Goal: Transaction & Acquisition: Purchase product/service

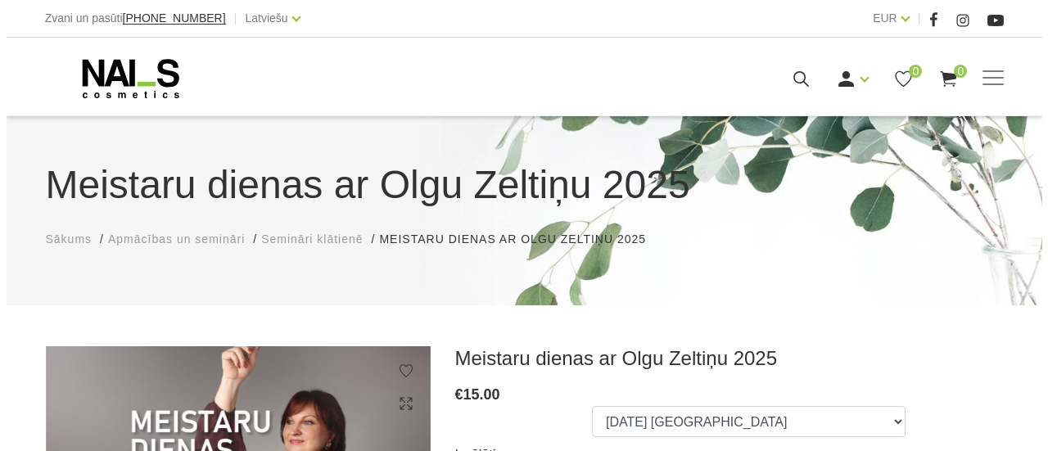
scroll to position [246, 0]
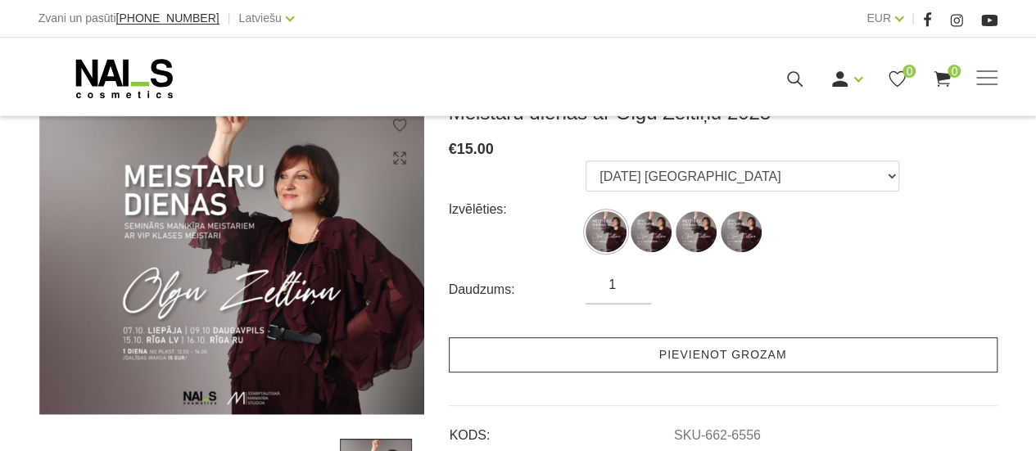
click at [668, 358] on link "Pievienot grozam" at bounding box center [723, 354] width 549 height 35
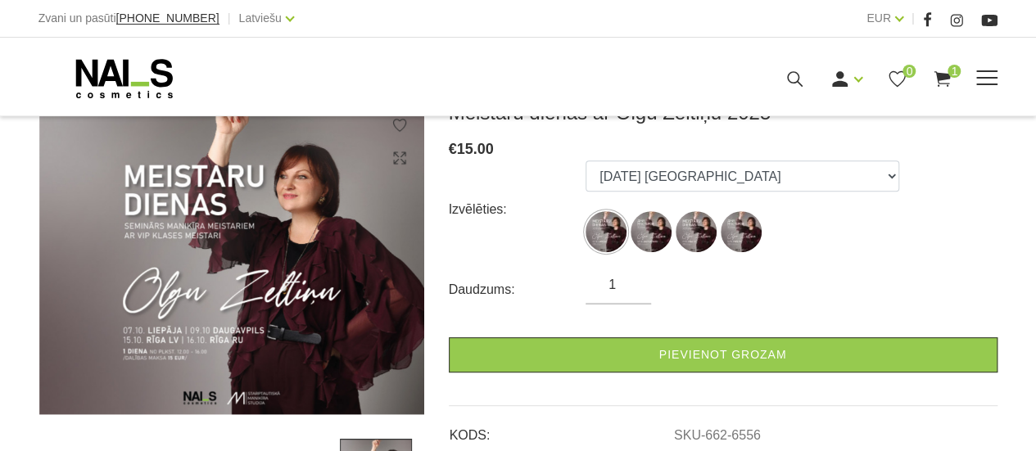
click at [943, 71] on icon at bounding box center [942, 79] width 20 height 20
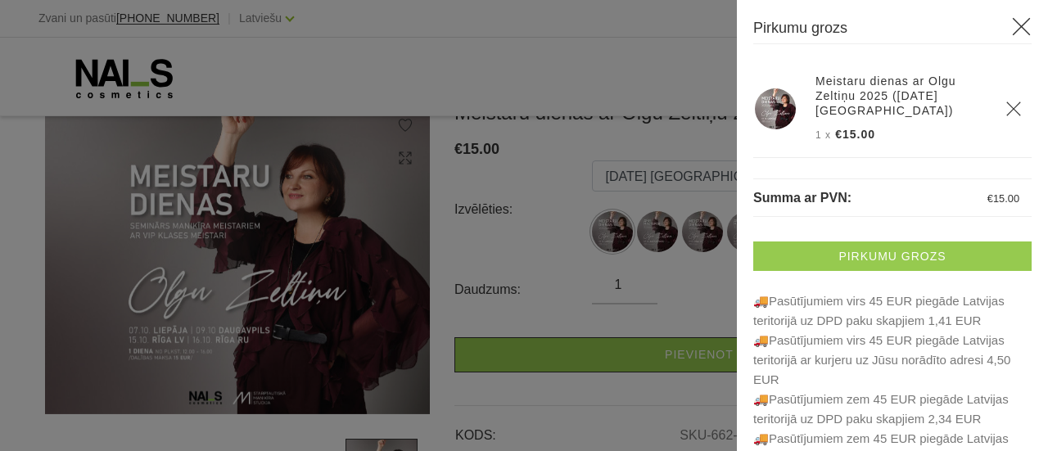
click at [907, 256] on link "Pirkumu grozs" at bounding box center [892, 256] width 278 height 29
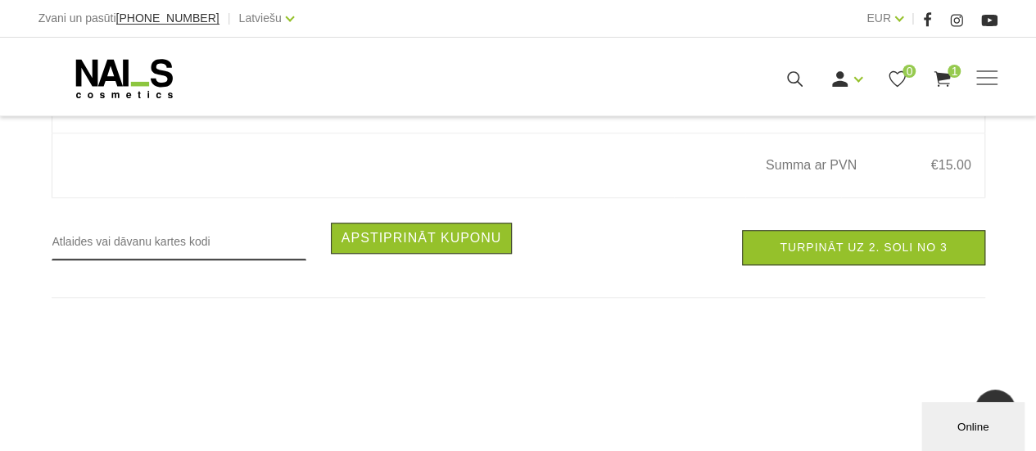
click at [245, 237] on input "text" at bounding box center [179, 242] width 255 height 38
paste input "RUDENS2025"
type input "RUDENS2025"
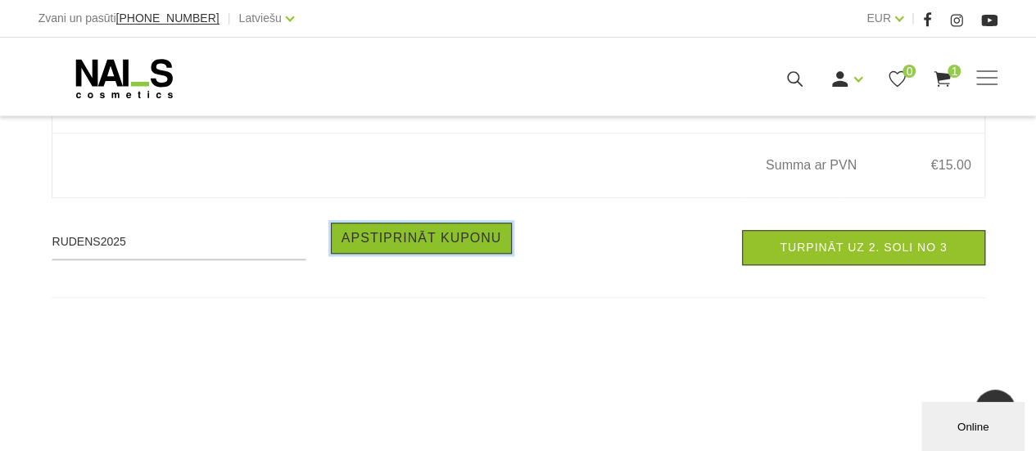
click at [354, 242] on button "Apstiprināt kuponu" at bounding box center [422, 238] width 182 height 31
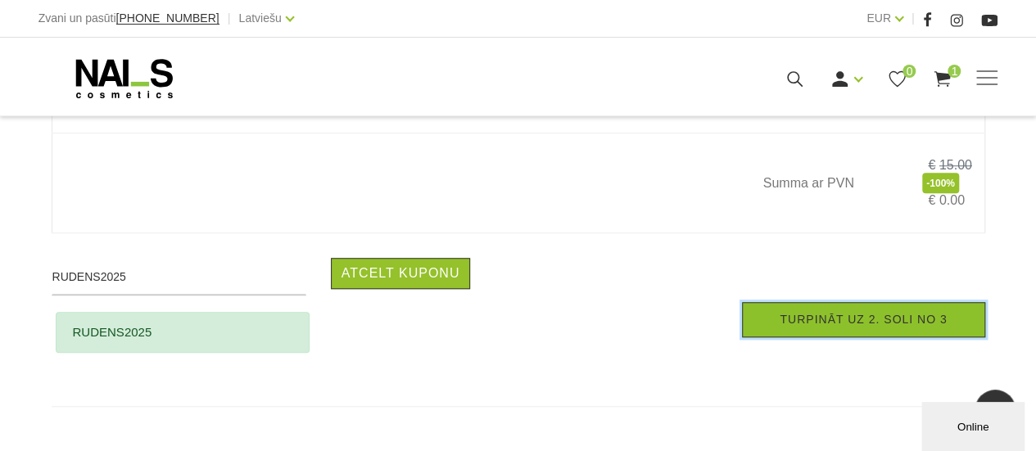
click at [839, 337] on link "Turpināt uz 2. soli no 3" at bounding box center [863, 319] width 242 height 35
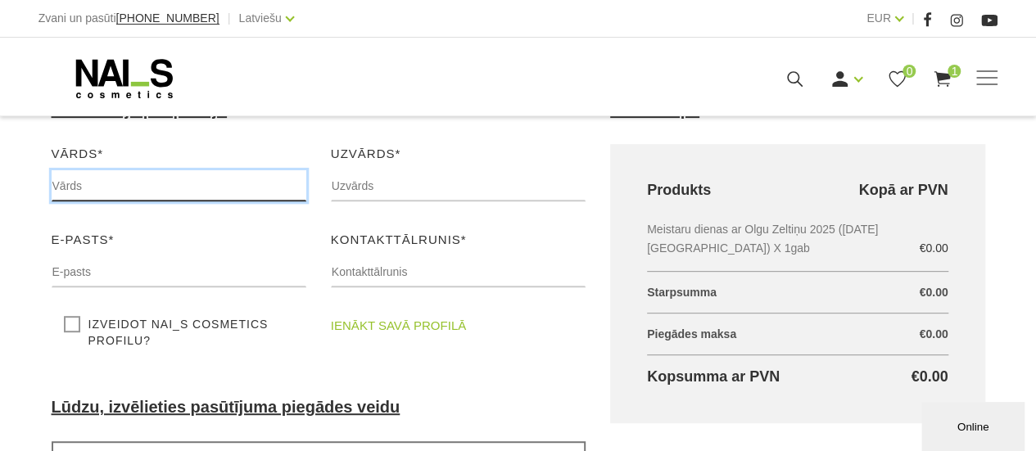
click at [185, 181] on input "text" at bounding box center [179, 185] width 255 height 31
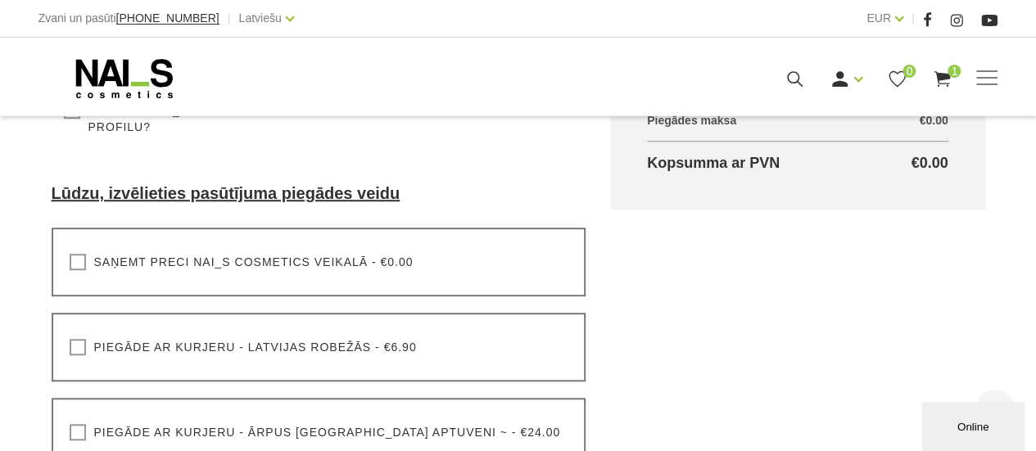
scroll to position [491, 0]
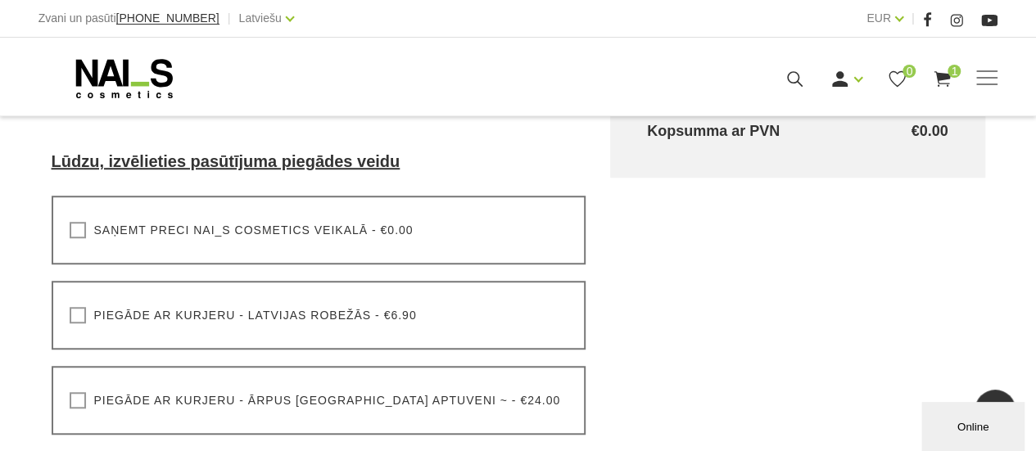
click at [70, 230] on label "Saņemt preci NAI_S cosmetics veikalā - €0.00" at bounding box center [242, 230] width 344 height 16
click at [0, 0] on input "Saņemt preci NAI_S cosmetics veikalā - €0.00" at bounding box center [0, 0] width 0 height 0
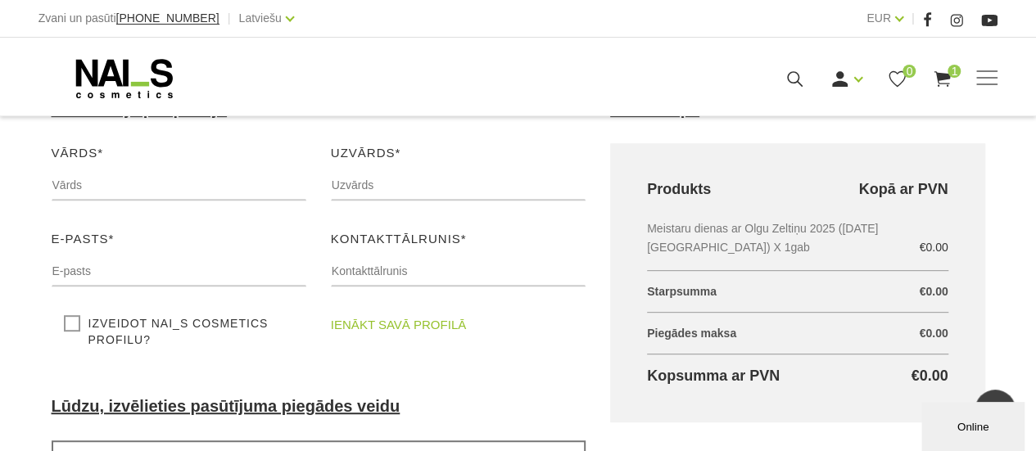
scroll to position [246, 0]
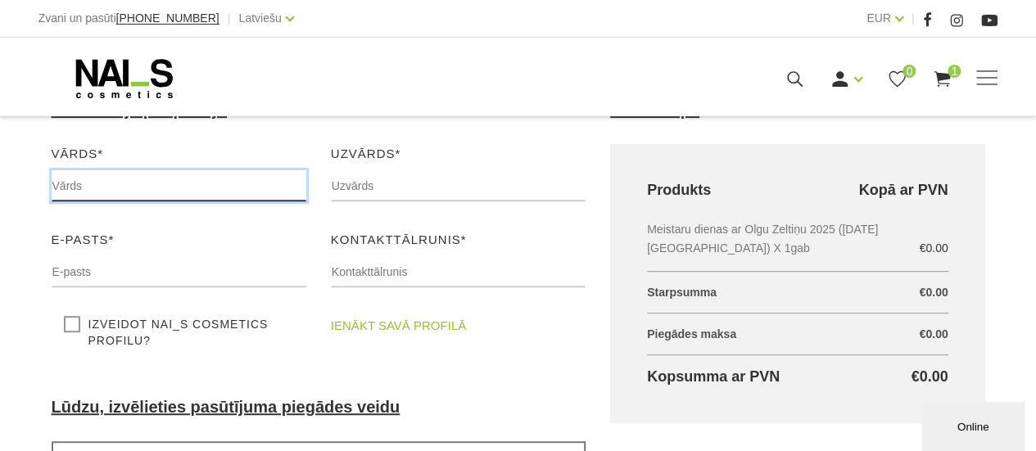
click at [205, 194] on input "text" at bounding box center [179, 185] width 255 height 31
type input "T"
type input "Rebeka"
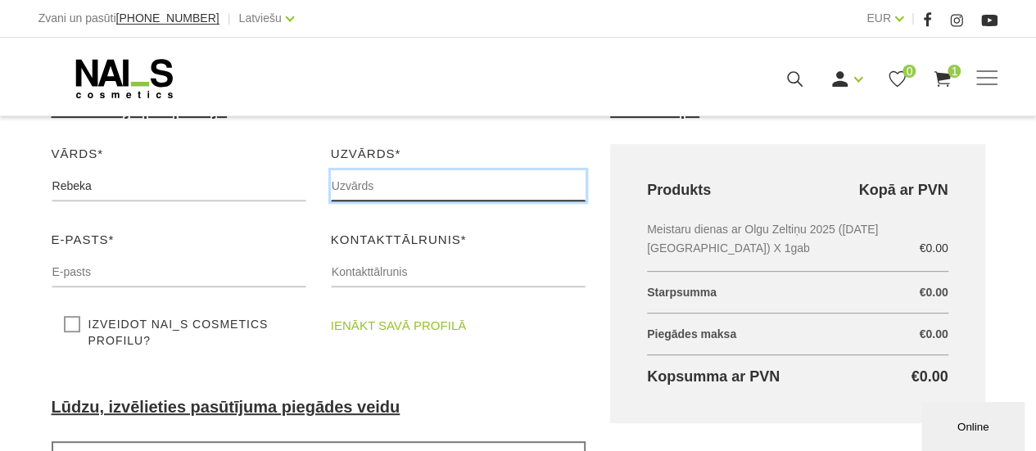
click at [486, 185] on input "text" at bounding box center [458, 185] width 255 height 31
type input "Kupše"
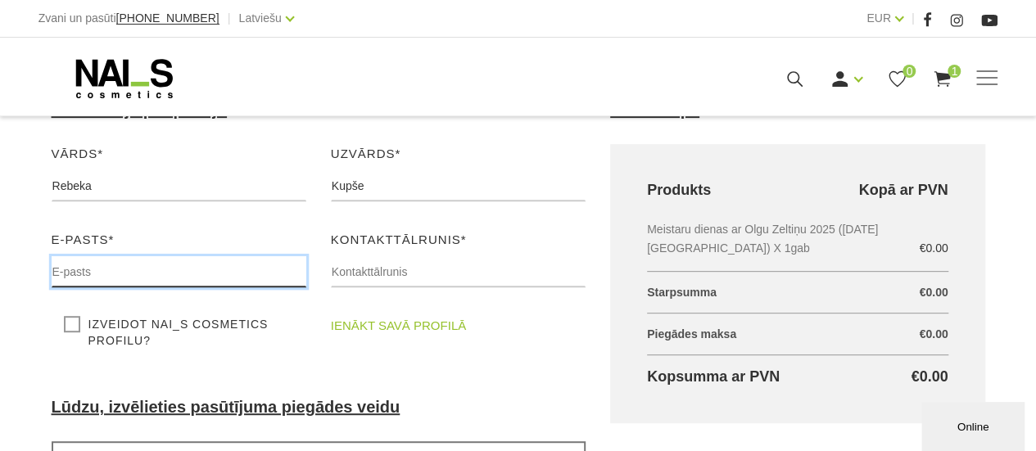
click at [224, 258] on input "text" at bounding box center [179, 271] width 255 height 31
type input "[EMAIL_ADDRESS][DOMAIN_NAME]"
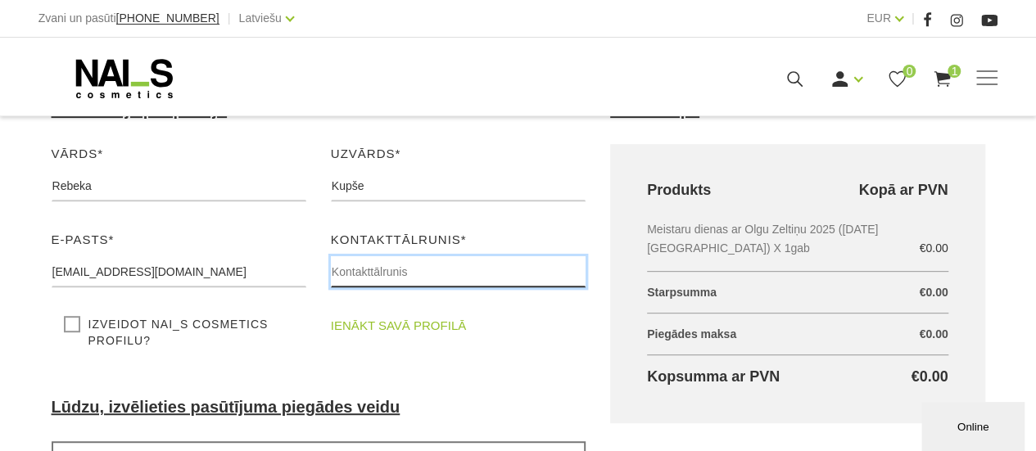
click at [354, 277] on input "text" at bounding box center [458, 271] width 255 height 31
type input "1"
type input "25772881"
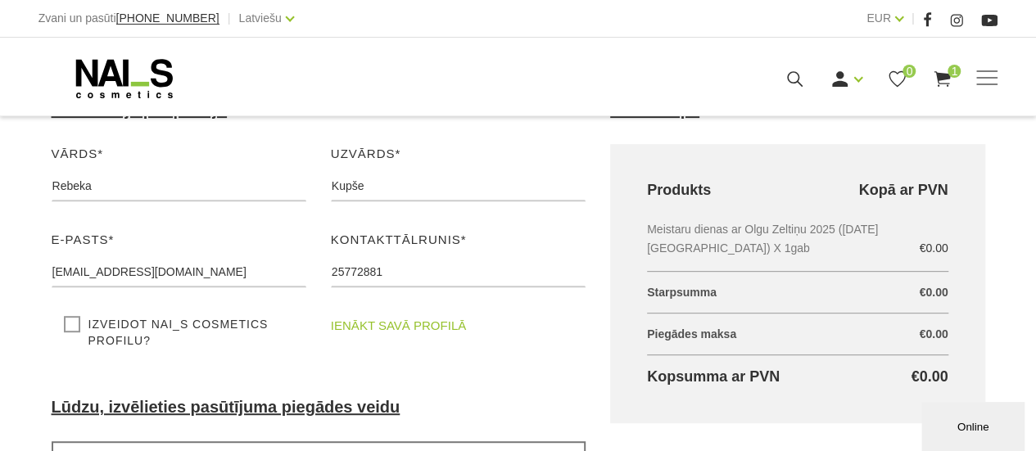
click at [562, 320] on div "ienākt savā profilā" at bounding box center [458, 332] width 279 height 33
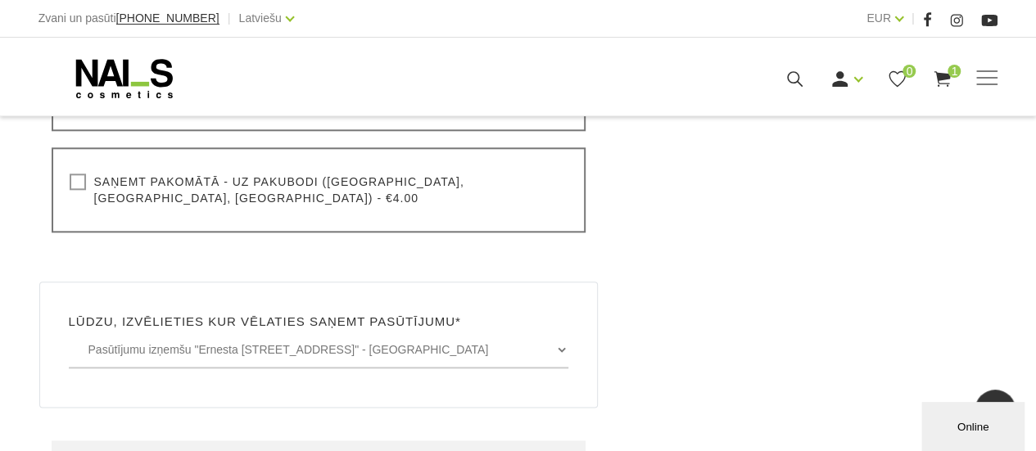
scroll to position [901, 0]
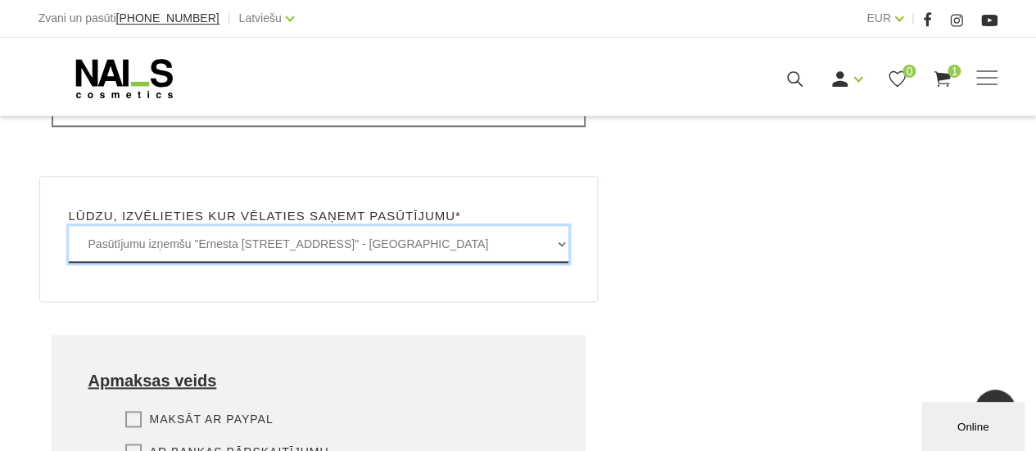
click at [560, 229] on select "Pasūtījumu izņemšu "Ernesta Birznieka-Upīša iela 20A, Rīgā" - BEZMAKSAS Pasūtīj…" at bounding box center [319, 244] width 500 height 37
select select "Graudi iela 45, Liepāja - BEZMAKSAS"
click at [69, 226] on select "Pasūtījumu izņemšu "Ernesta Birznieka-Upīša iela 20A, Rīgā" - BEZMAKSAS Pasūtīj…" at bounding box center [319, 244] width 500 height 37
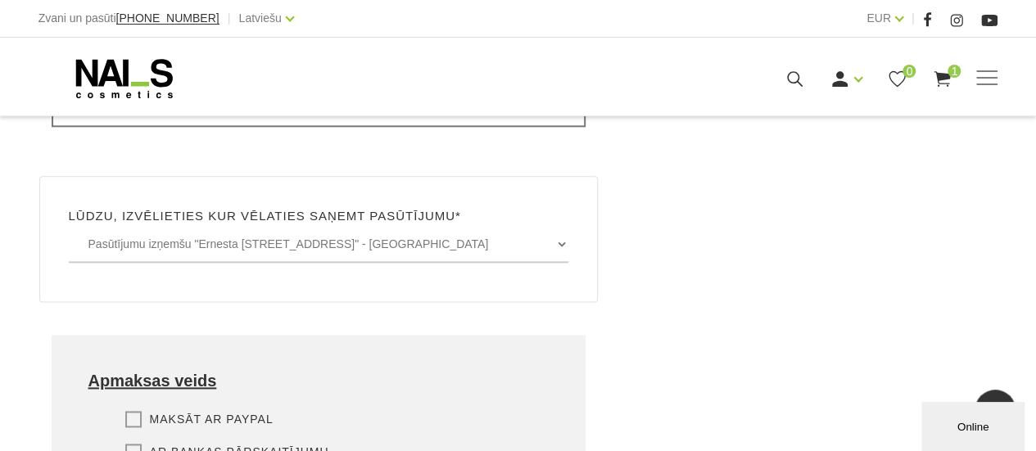
click at [667, 247] on div "Grozs kopā Produkts Kopā ar PVN Meistaru dienas ar Olgu Zeltiņu 2025 (07.10.25 …" at bounding box center [798, 52] width 400 height 1213
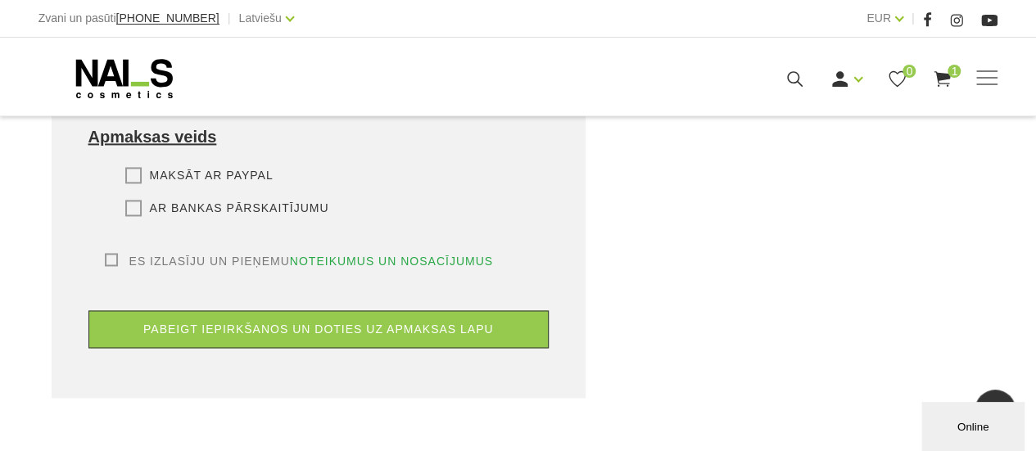
scroll to position [1147, 0]
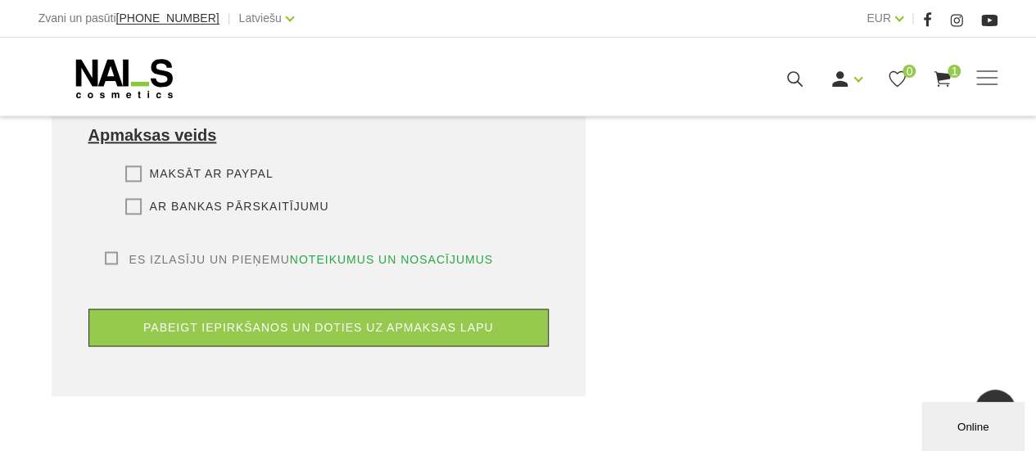
click at [129, 198] on label "Ar bankas pārskaitījumu" at bounding box center [227, 206] width 204 height 16
click at [0, 0] on input "Ar bankas pārskaitījumu" at bounding box center [0, 0] width 0 height 0
click at [108, 251] on label "Es izlasīju un pieņemu noteikumus un nosacījumus" at bounding box center [299, 259] width 389 height 16
click at [0, 0] on input "Es izlasīju un pieņemu noteikumus un nosacījumus" at bounding box center [0, 0] width 0 height 0
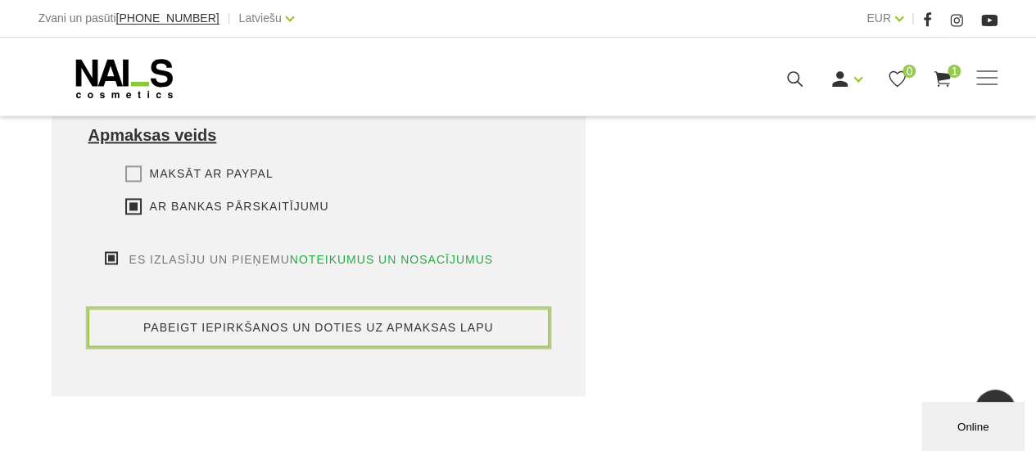
click at [305, 317] on button "pabeigt iepirkšanos un doties uz apmaksas lapu" at bounding box center [318, 328] width 461 height 38
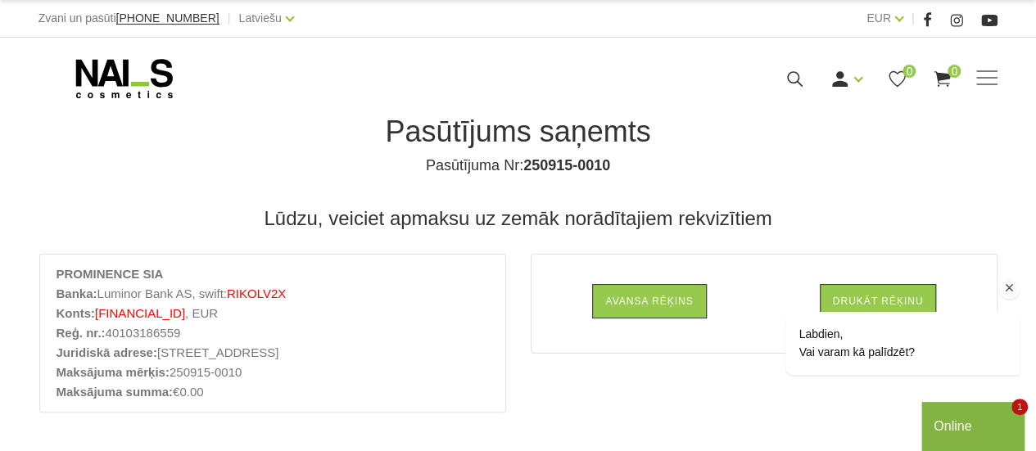
drag, startPoint x: 1013, startPoint y: 291, endPoint x: 1542, endPoint y: 476, distance: 560.5
click at [1013, 290] on icon "Logrīka uzmanības tvērējs" at bounding box center [1009, 288] width 15 height 15
